Goal: Task Accomplishment & Management: Use online tool/utility

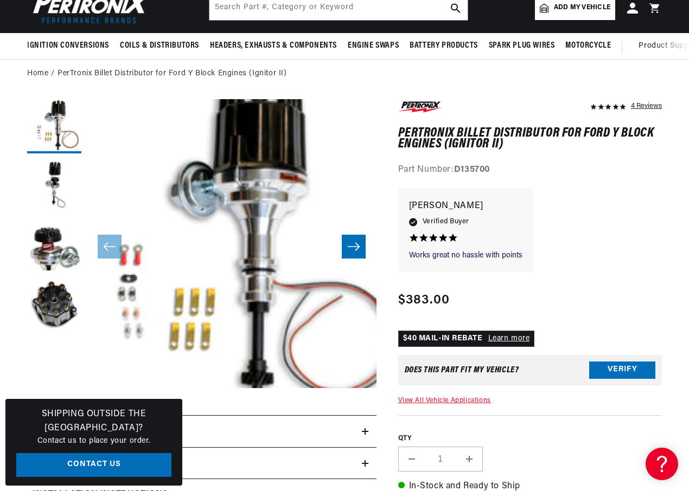
scroll to position [217, 0]
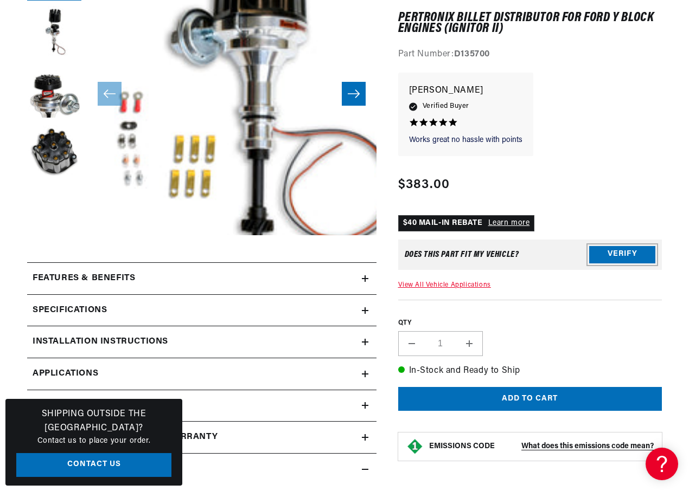
click at [613, 255] on button "Verify" at bounding box center [622, 254] width 66 height 17
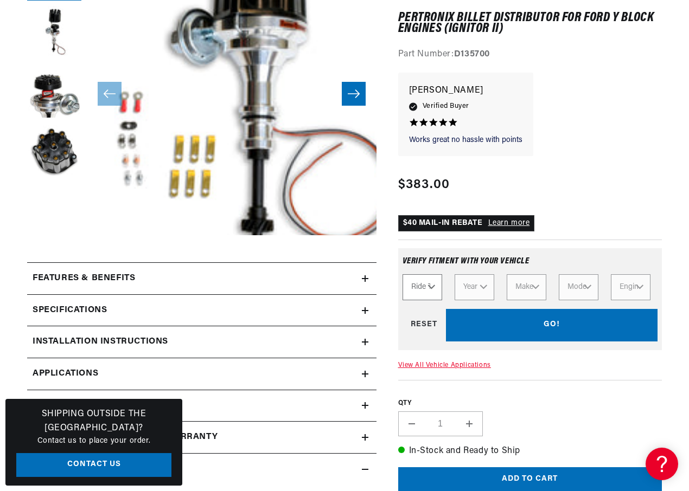
scroll to position [0, 591]
click at [429, 288] on select "Ride Type Automotive Agricultural Industrial Marine Motorcycle" at bounding box center [422, 287] width 40 height 26
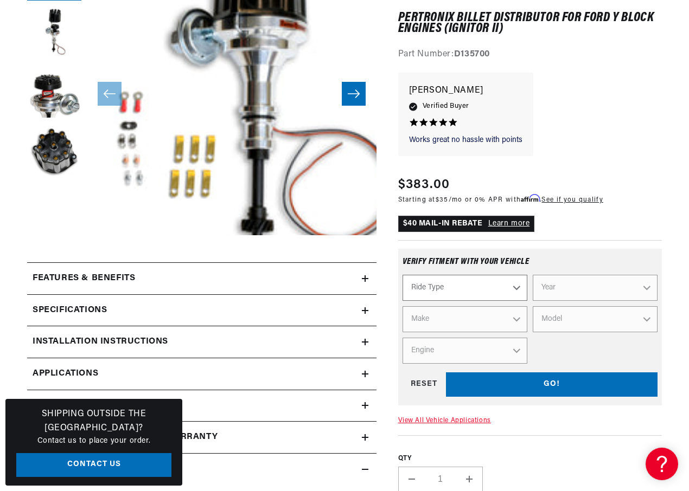
click at [466, 290] on select "Ride Type Automotive Agricultural Industrial Marine Motorcycle" at bounding box center [464, 288] width 125 height 26
select select "Automotive"
click at [402, 275] on select "Ride Type Automotive Agricultural Industrial Marine Motorcycle" at bounding box center [464, 288] width 125 height 26
select select "Automotive"
click at [562, 292] on select "Year [DATE] 2021 2020 2019 2018 2017 2016 2015 2014 2013 2012 2011 2010 2009 20…" at bounding box center [594, 288] width 125 height 26
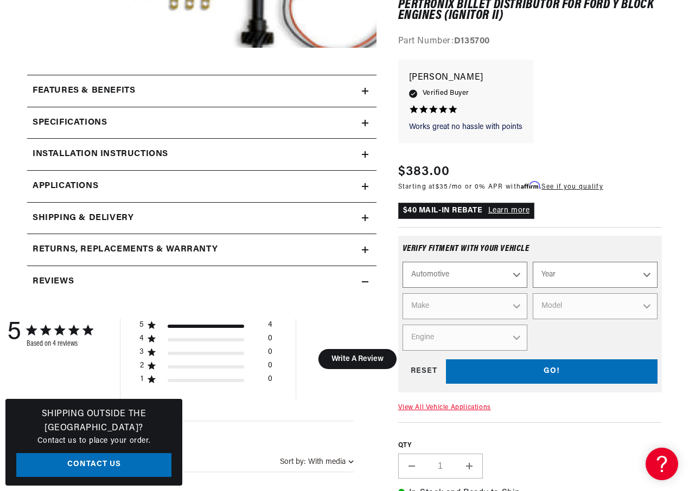
scroll to position [542, 0]
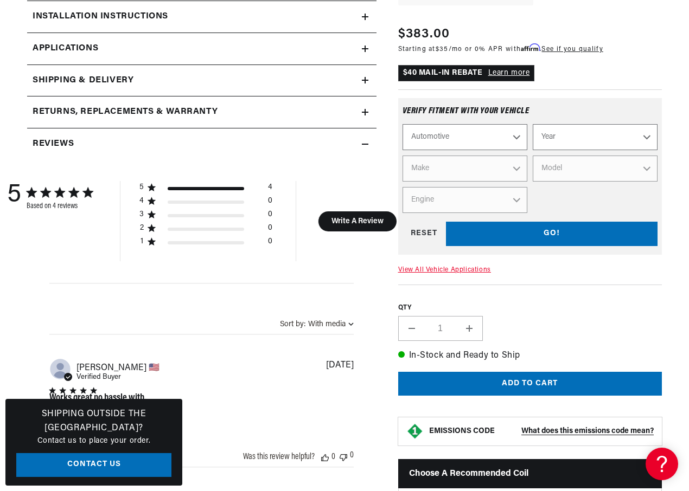
click at [577, 146] on select "Year [DATE] 2021 2020 2019 2018 2017 2016 2015 2014 2013 2012 2011 2010 2009 20…" at bounding box center [594, 137] width 125 height 26
select select "1963"
click at [532, 127] on select "Year [DATE] 2021 2020 2019 2018 2017 2016 2015 2014 2013 2012 2011 2010 2009 20…" at bounding box center [594, 137] width 125 height 26
select select "1963"
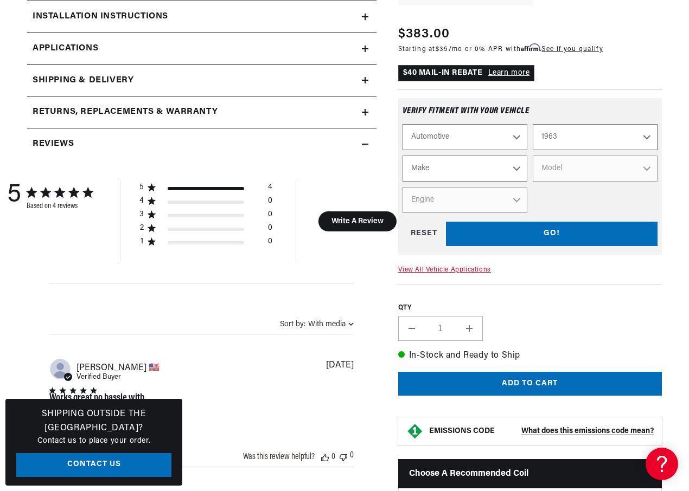
click at [484, 176] on select "Make American Motors Aston [PERSON_NAME][GEOGRAPHIC_DATA] [PERSON_NAME] Bentley…" at bounding box center [464, 169] width 125 height 26
select select "Ford"
click at [402, 158] on select "Make American Motors Aston [PERSON_NAME][GEOGRAPHIC_DATA] [PERSON_NAME] Bentley…" at bounding box center [464, 169] width 125 height 26
select select "Ford"
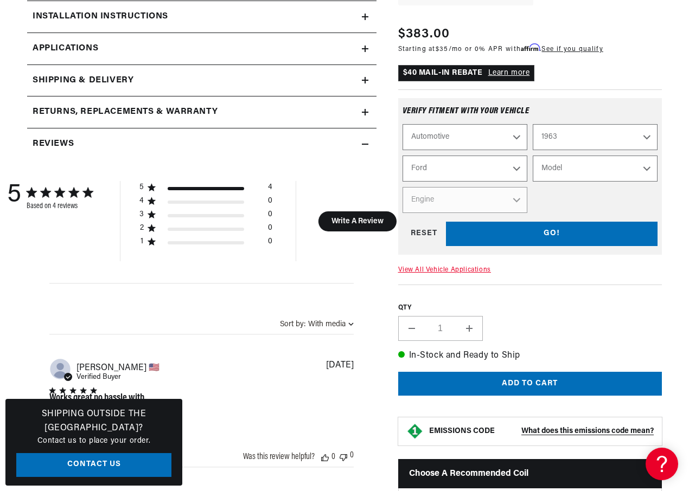
click at [589, 171] on select "Model 300 Club Wagon Country Sedan Country Squire Econoline F-100 F-250 F-350 […" at bounding box center [594, 169] width 125 height 26
select select "F-100"
click at [532, 158] on select "Model 300 Club Wagon Country Sedan Country Squire Econoline F-100 F-250 F-350 […" at bounding box center [594, 169] width 125 height 26
select select "F-100"
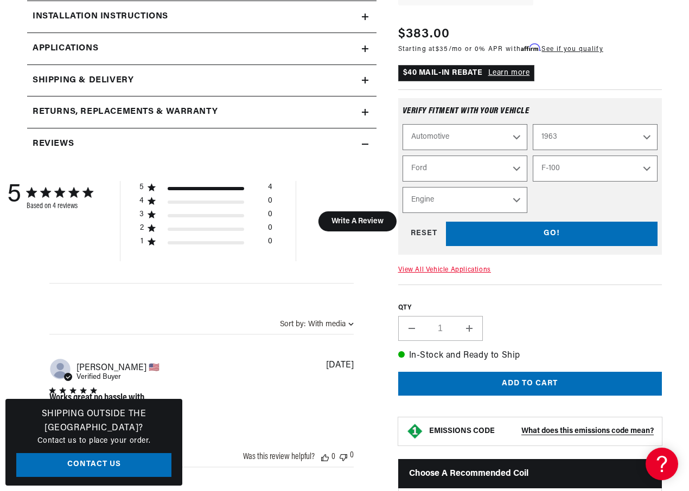
click at [481, 202] on select "Engine 4.5L 292cid / 4.8L" at bounding box center [464, 200] width 125 height 26
select select "292cid-4.8L"
click at [402, 190] on select "Engine 4.5L 292cid / 4.8L" at bounding box center [464, 200] width 125 height 26
select select "Engine"
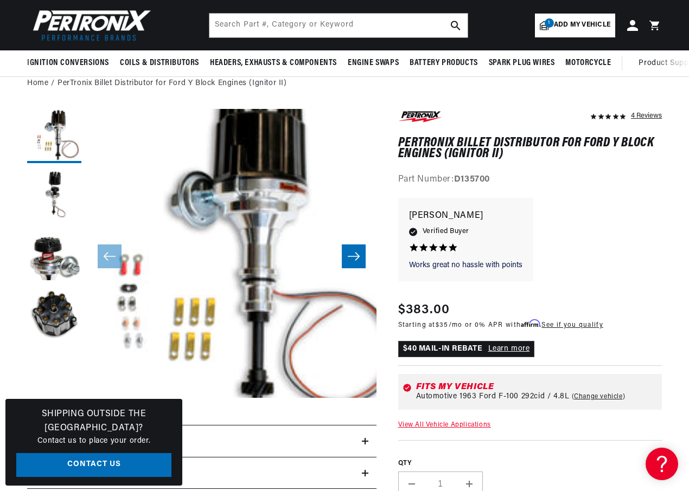
scroll to position [0, 1182]
